Goal: Find specific page/section: Find specific page/section

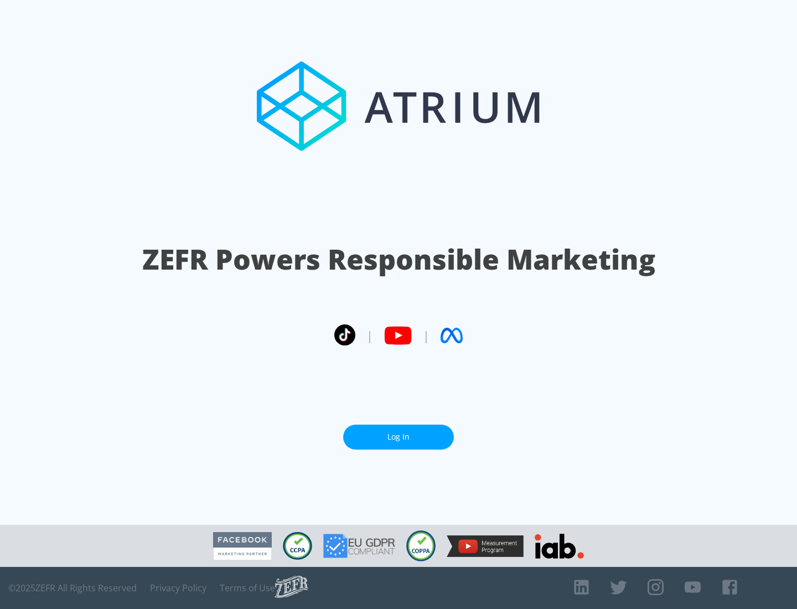
click at [399, 432] on link "Log In" at bounding box center [398, 437] width 111 height 25
